Goal: Find specific page/section: Locate item on page

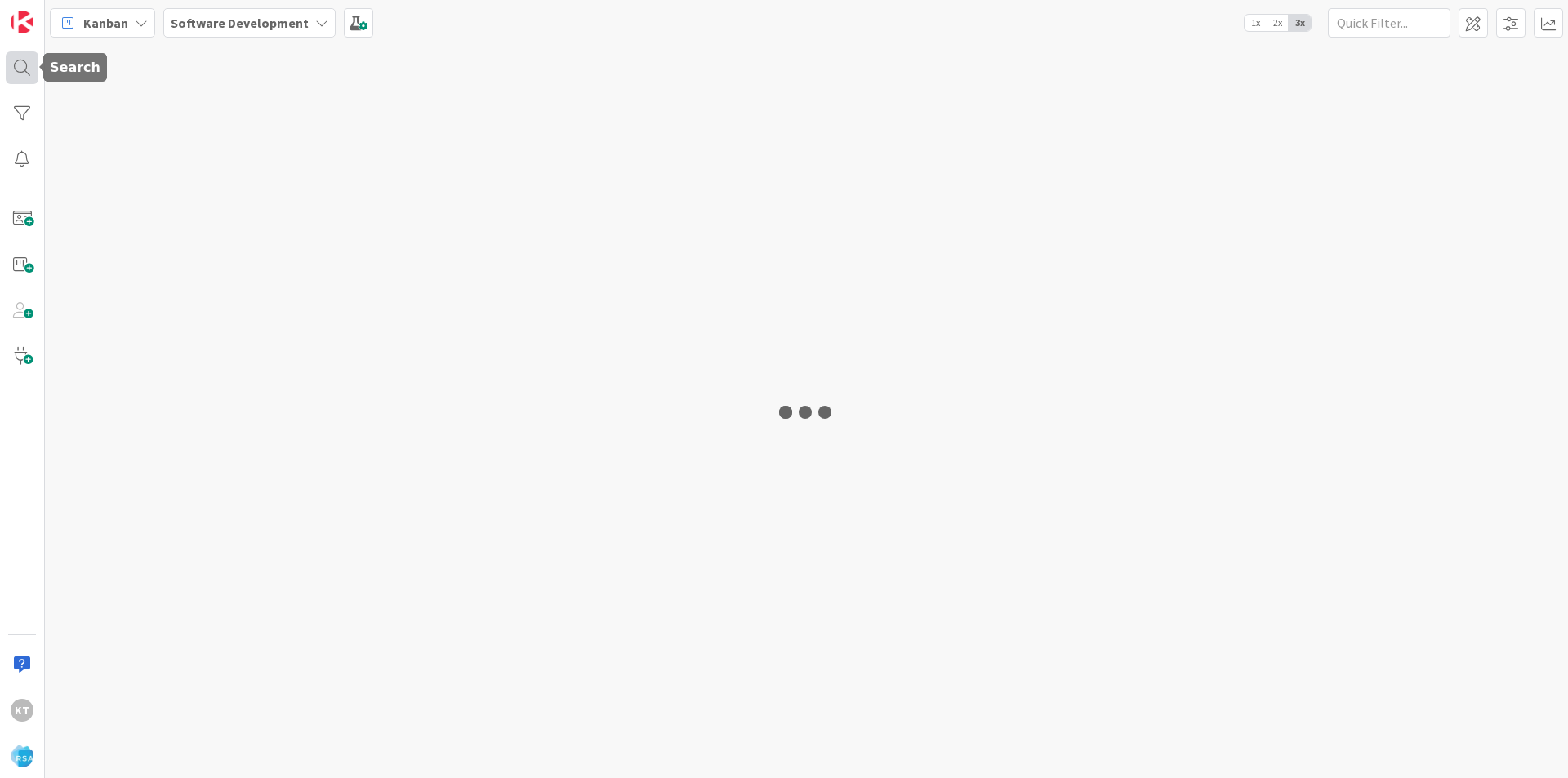
click at [13, 71] on div at bounding box center [21, 67] width 33 height 33
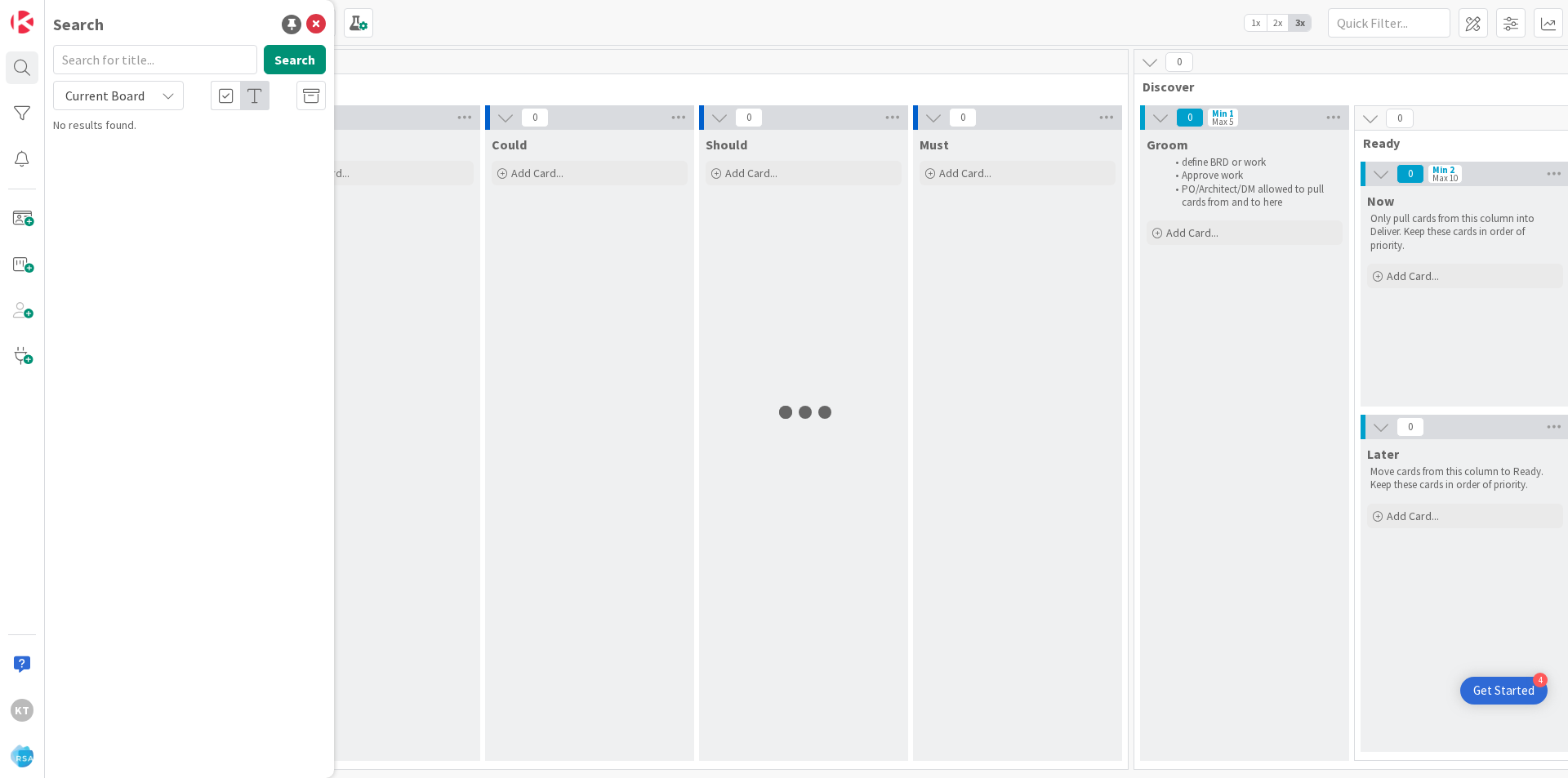
click at [113, 62] on input "text" at bounding box center [154, 59] width 204 height 29
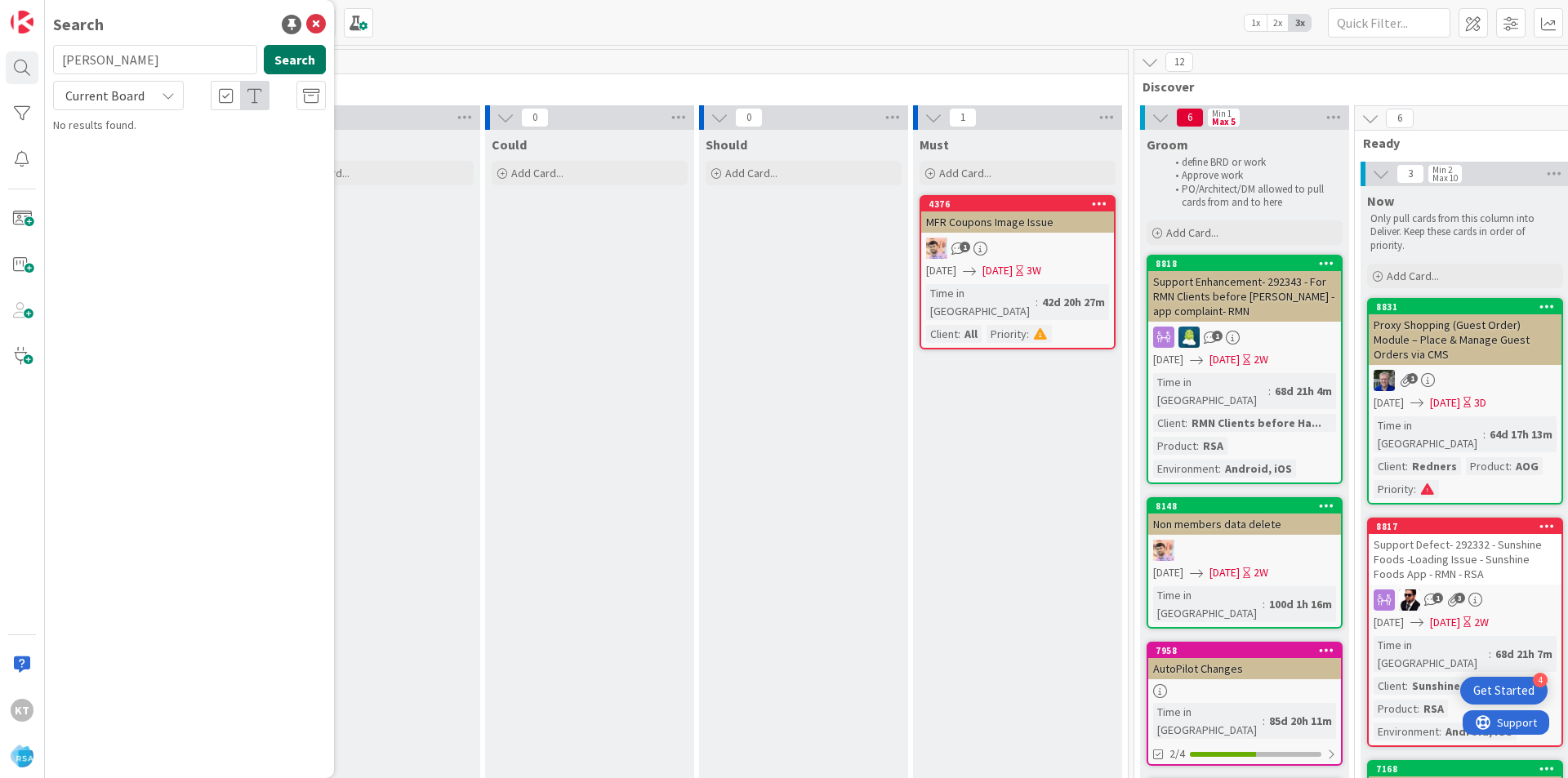
type input "[PERSON_NAME]"
click at [308, 68] on button "Search" at bounding box center [295, 59] width 62 height 29
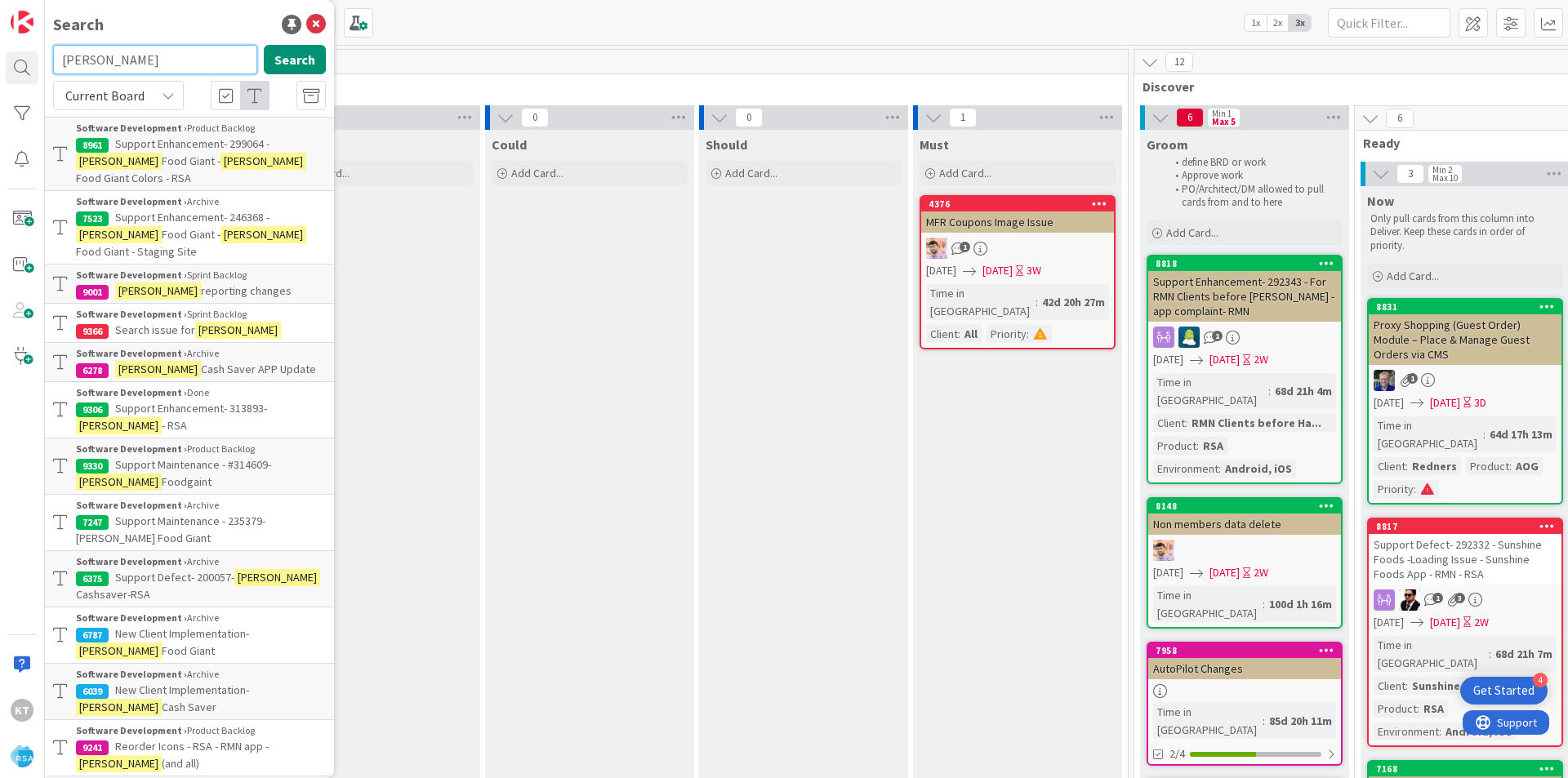
drag, startPoint x: 132, startPoint y: 56, endPoint x: 43, endPoint y: 38, distance: 90.8
click at [43, 38] on div "KT Search [PERSON_NAME] Search Current Board Software Development › Product Bac…" at bounding box center [22, 389] width 45 height 778
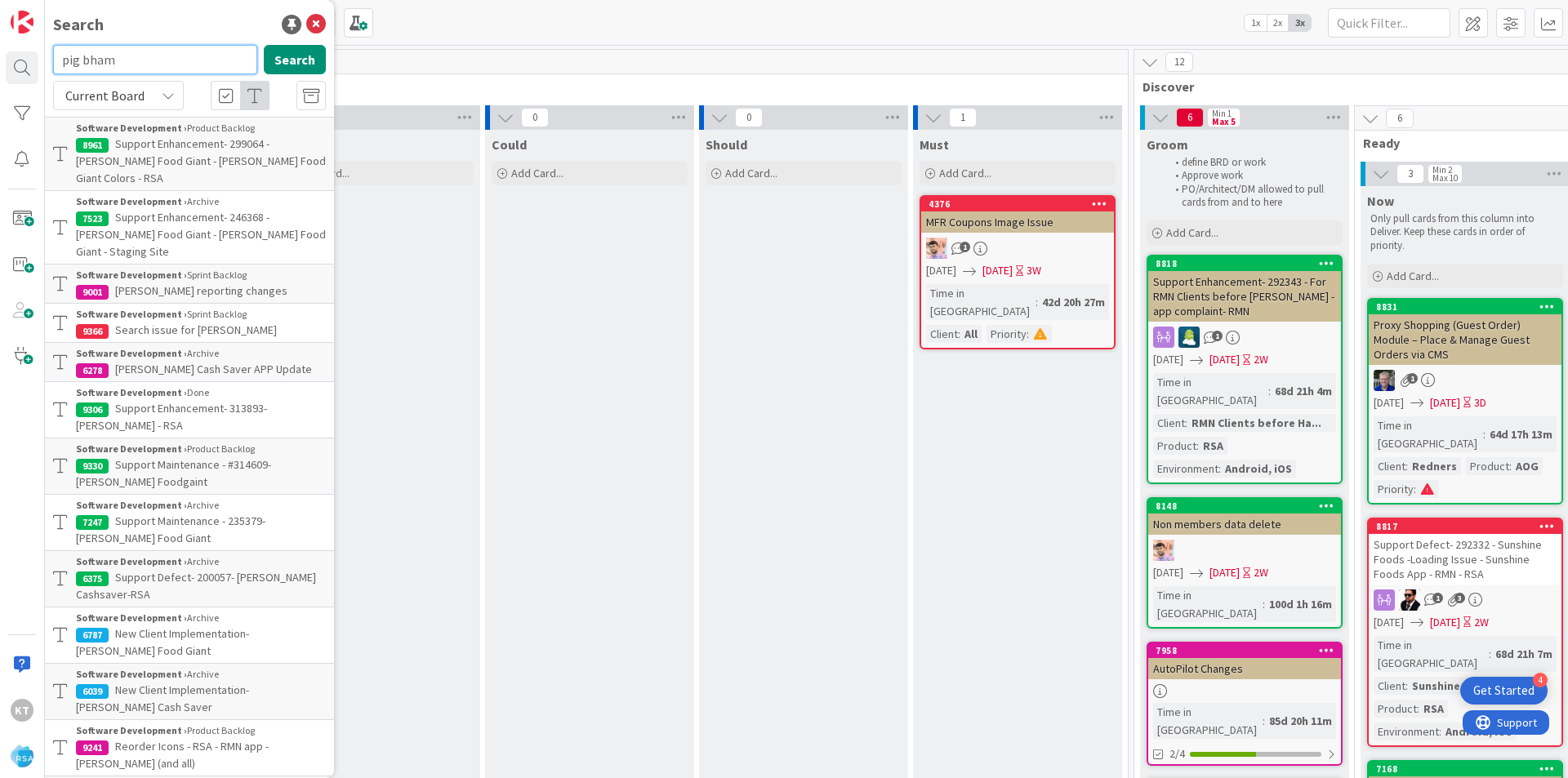
type input "pig bham"
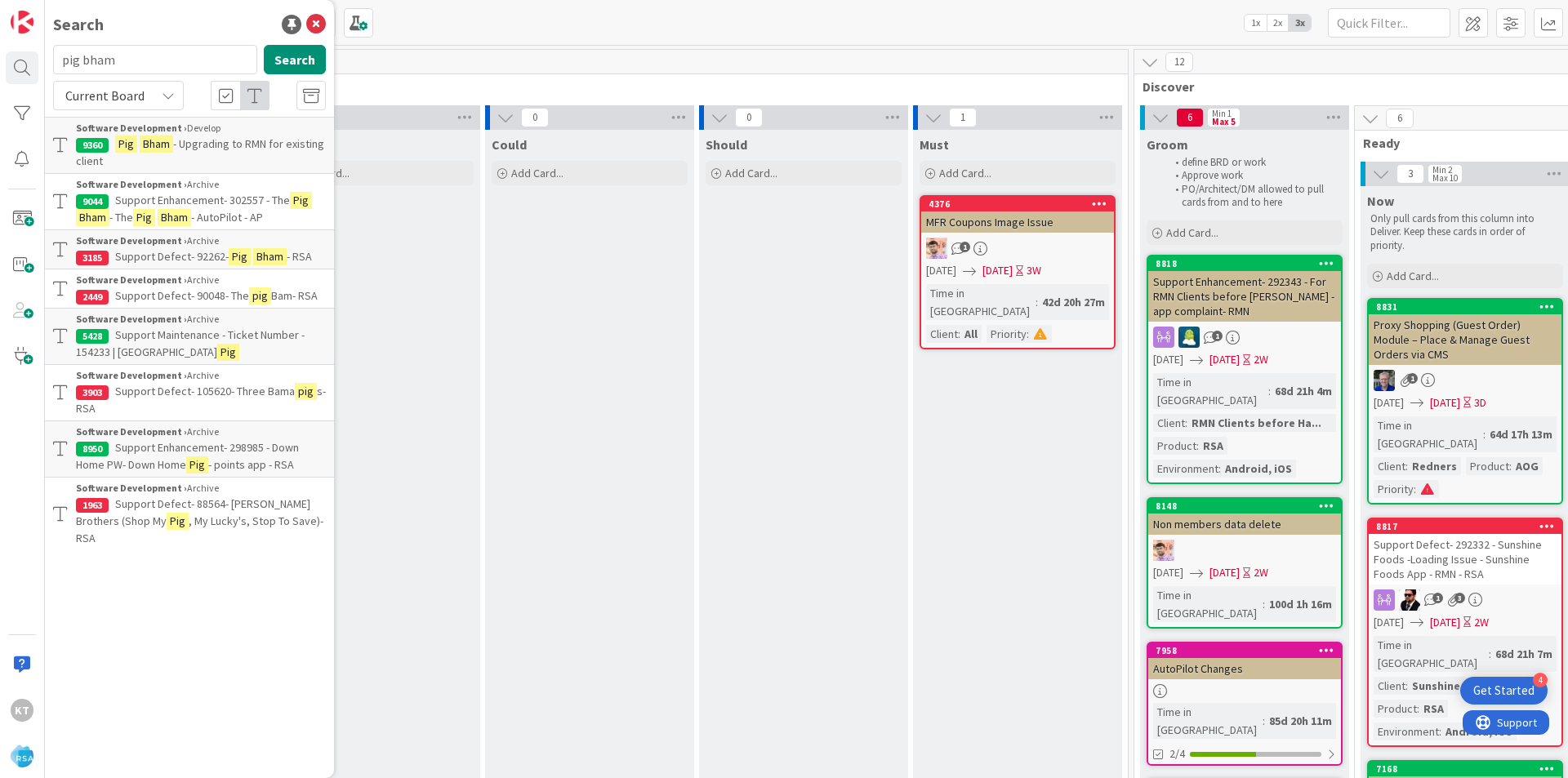
click at [155, 146] on mark "Bham" at bounding box center [156, 144] width 34 height 17
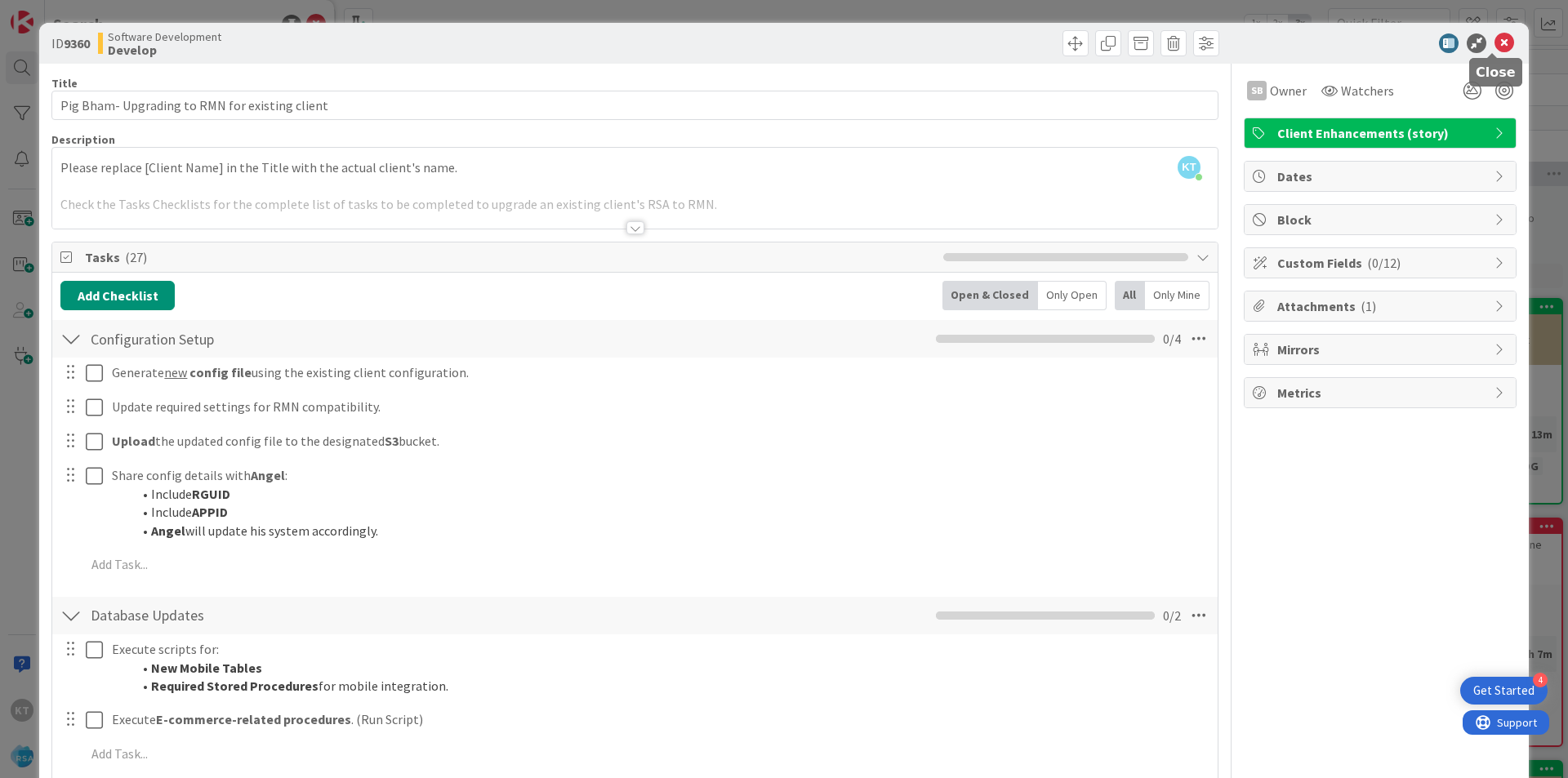
click at [1501, 34] on icon at bounding box center [1504, 43] width 19 height 19
